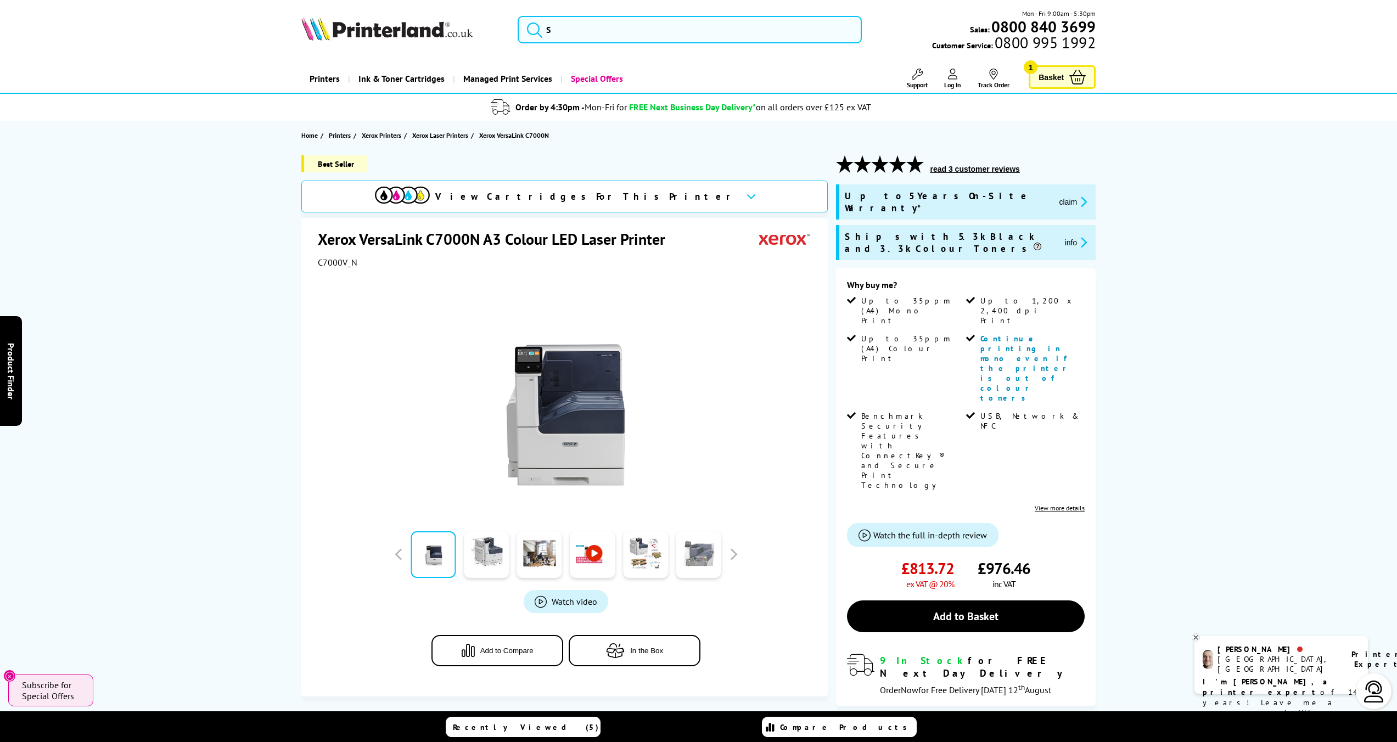
click at [700, 548] on link at bounding box center [698, 554] width 45 height 47
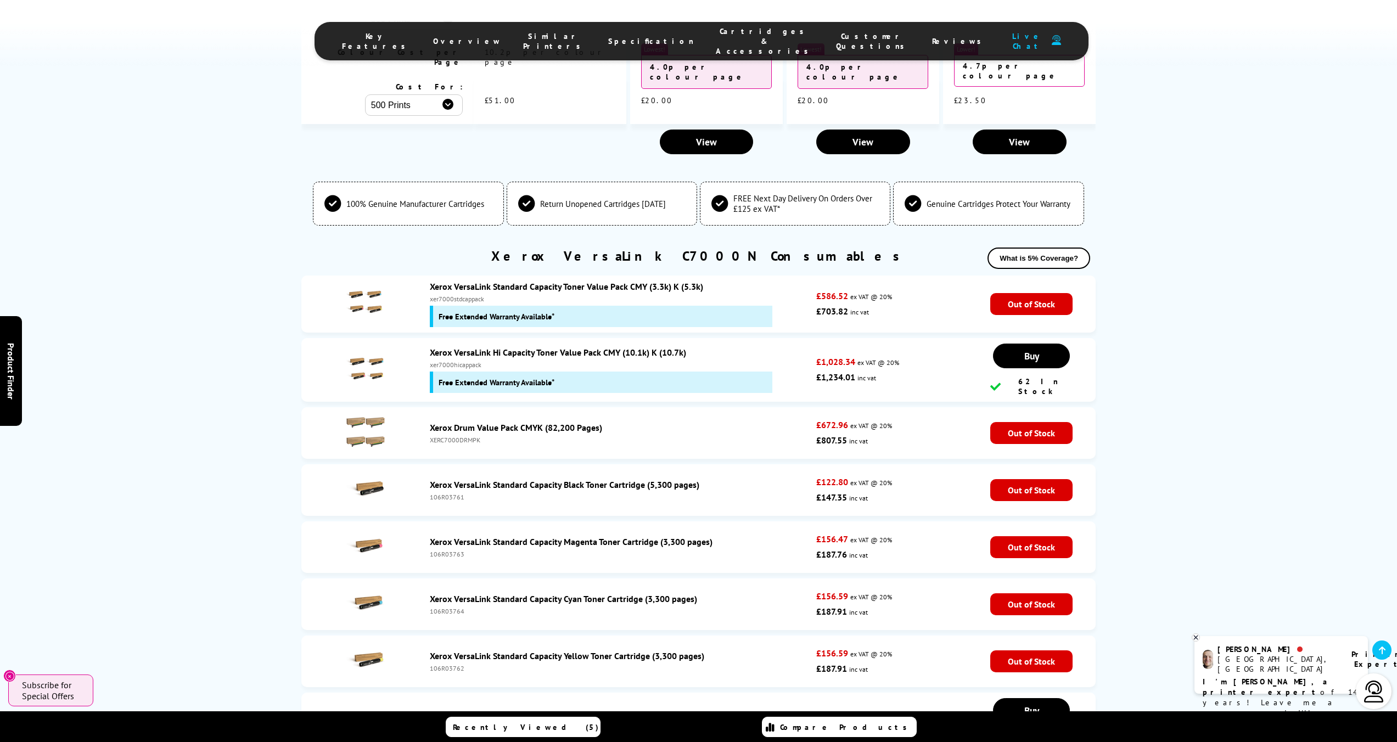
scroll to position [3597, 0]
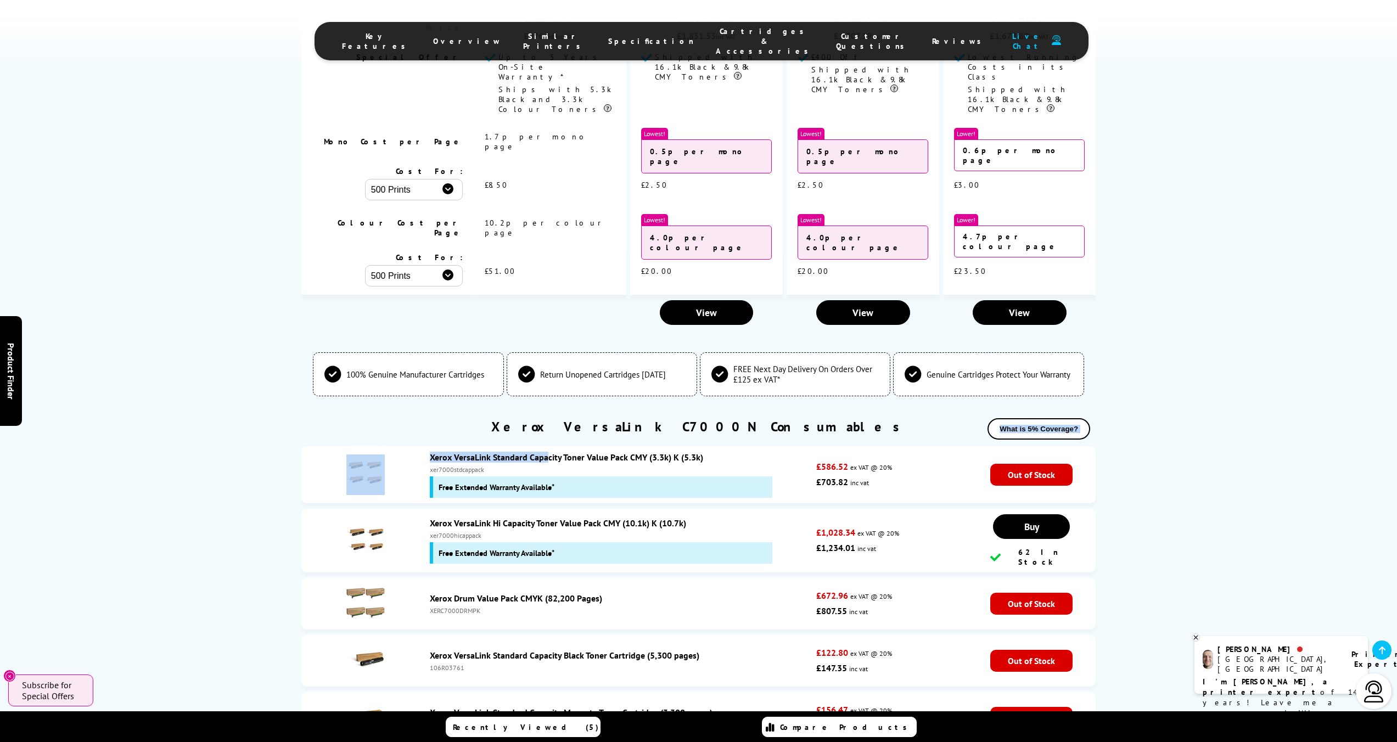
drag, startPoint x: 747, startPoint y: 233, endPoint x: 628, endPoint y: 247, distance: 120.4
drag, startPoint x: 747, startPoint y: 264, endPoint x: 742, endPoint y: 261, distance: 6.4
click at [747, 466] on div "xer7000stdcappack" at bounding box center [620, 470] width 381 height 8
drag, startPoint x: 720, startPoint y: 260, endPoint x: 429, endPoint y: 249, distance: 291.2
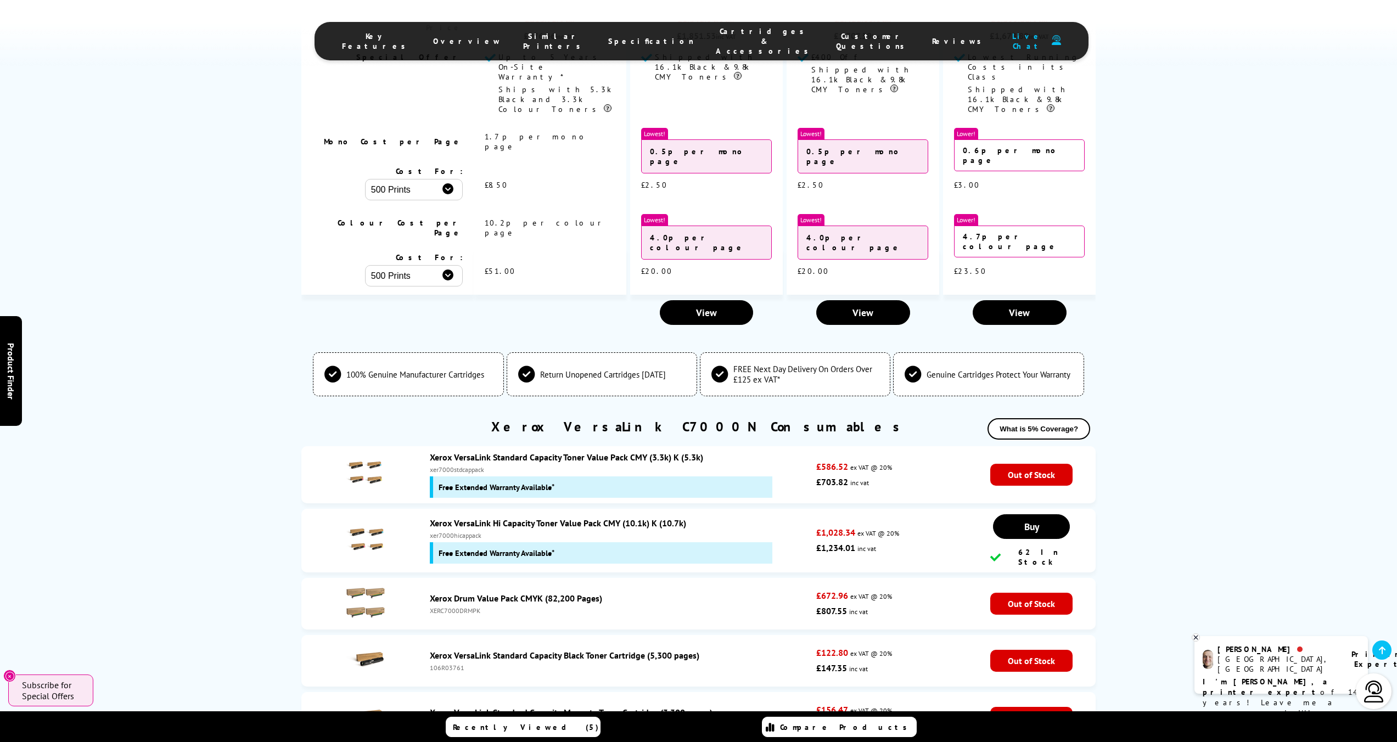
click at [438, 452] on div "Xerox VersaLink Standard Capacity Toner Value Pack CMY (3.3k) K (5.3k) xer7000s…" at bounding box center [620, 475] width 392 height 46
drag, startPoint x: 423, startPoint y: 249, endPoint x: 634, endPoint y: 249, distance: 210.8
click at [611, 446] on li "Xerox VersaLink Standard Capacity Toner Value Pack CMY (3.3k) K (5.3k) xer7000s…" at bounding box center [698, 474] width 794 height 57
click at [636, 452] on link "Xerox VersaLink Standard Capacity Toner Value Pack CMY (3.3k) K (5.3k)" at bounding box center [566, 457] width 273 height 11
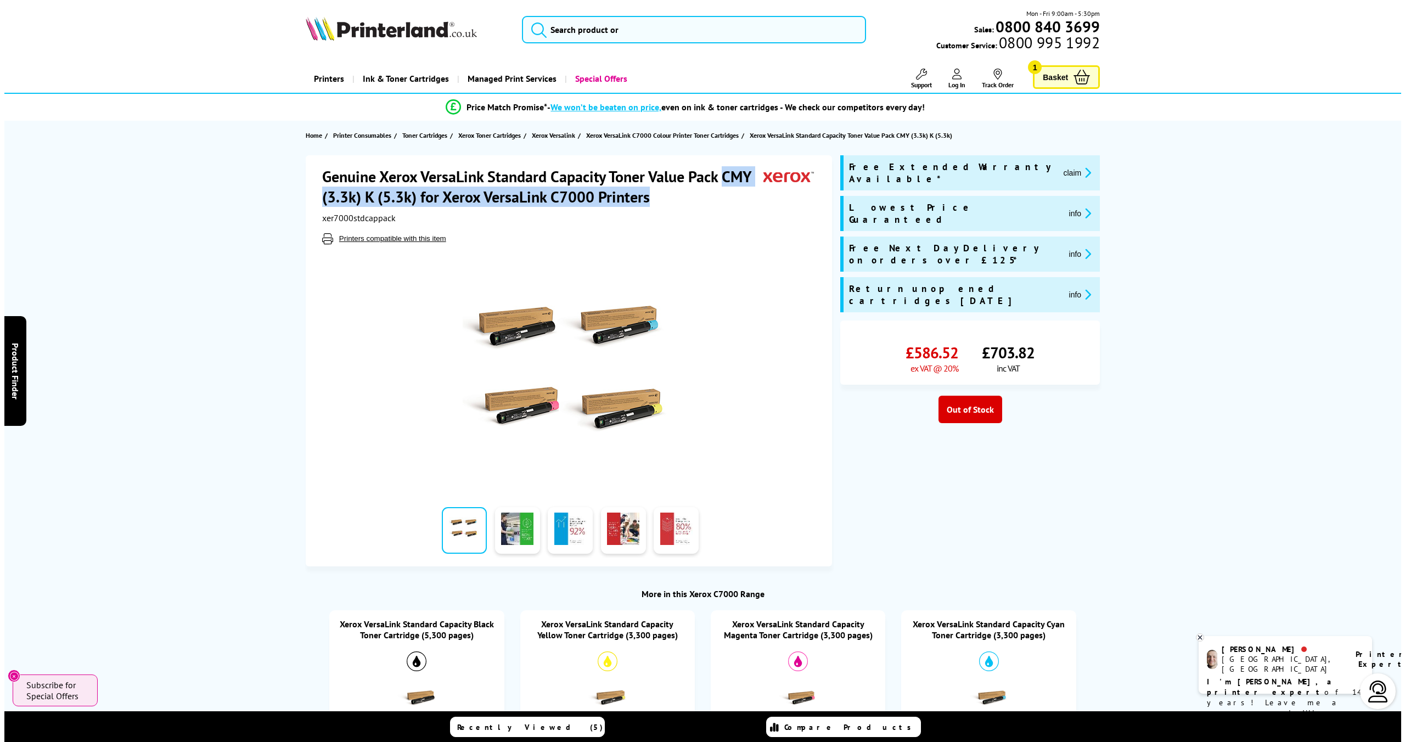
scroll to position [1, 0]
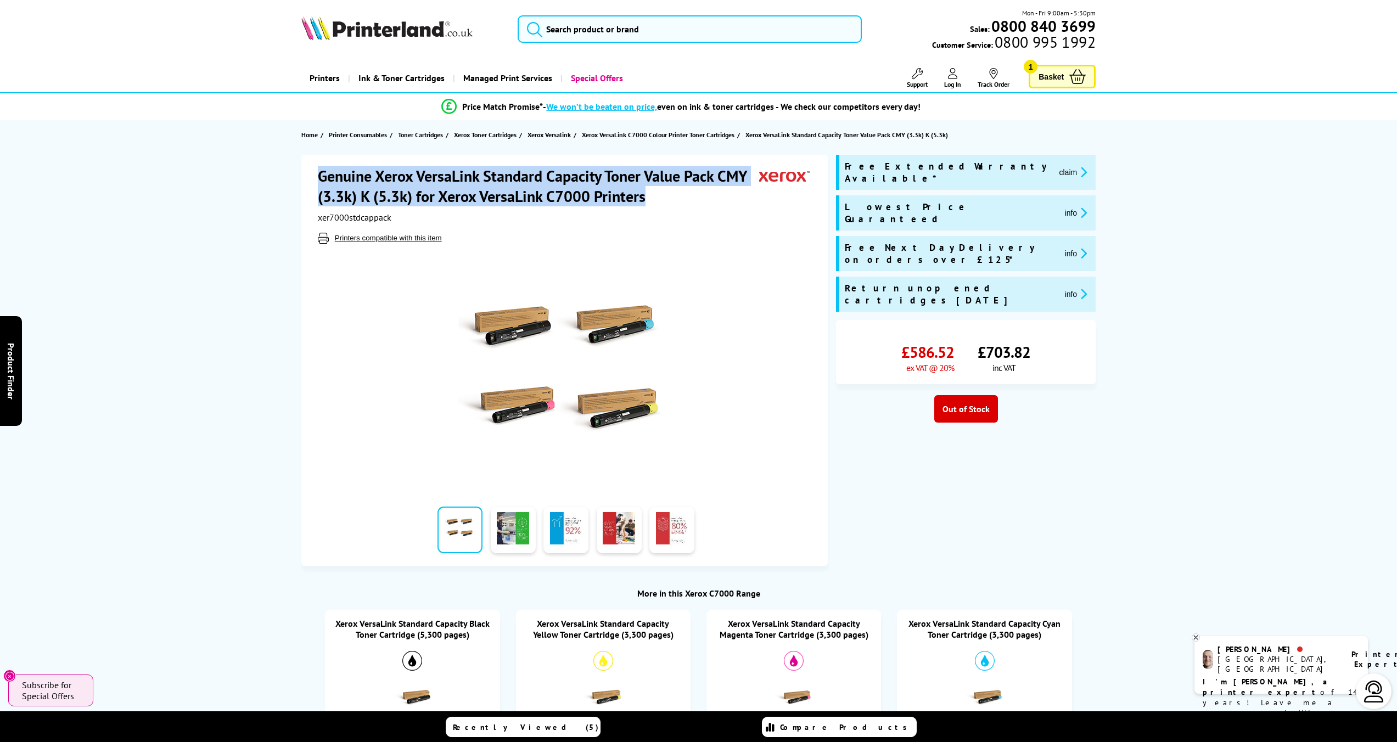
drag, startPoint x: 683, startPoint y: 200, endPoint x: 318, endPoint y: 182, distance: 365.5
click at [318, 182] on h1 "Genuine Xerox VersaLink Standard Capacity Toner Value Pack CMY (3.3k) K (5.3k) …" at bounding box center [539, 186] width 442 height 41
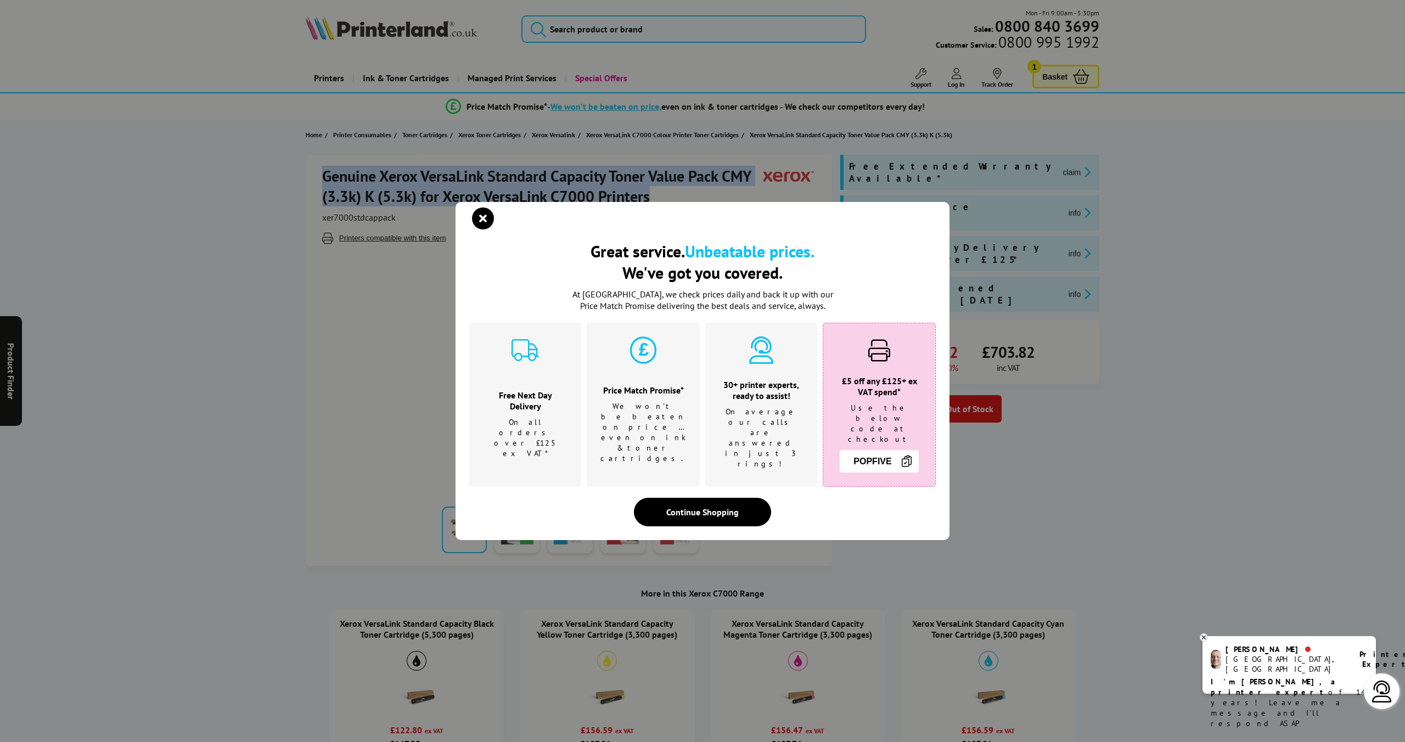
copy h1 "Genuine Xerox VersaLink Standard Capacity Toner Value Pack CMY (3.3k) K (5.3k) …"
